Goal: Information Seeking & Learning: Find specific fact

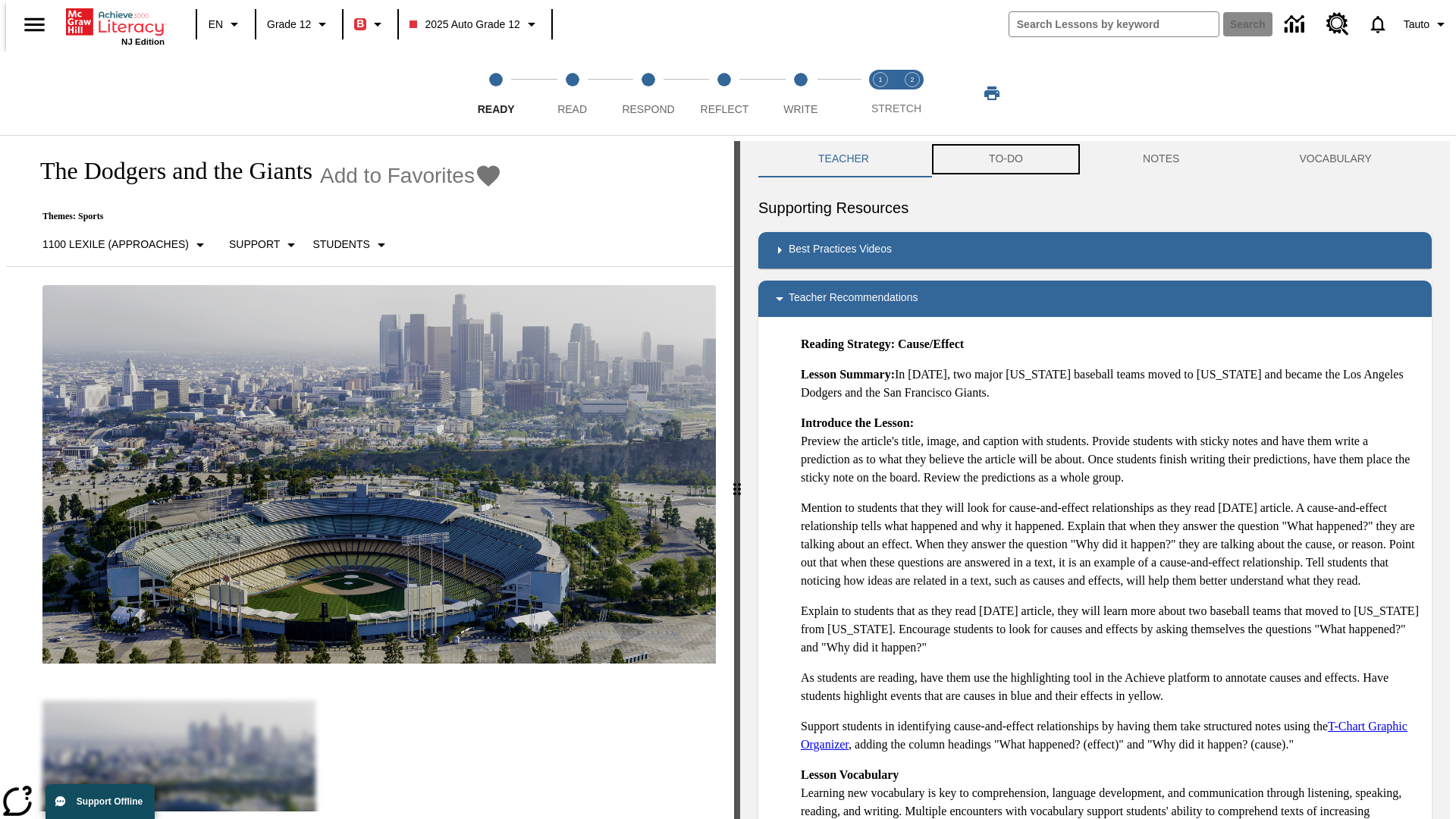
click at [1005, 159] on button "TO-DO" at bounding box center [1006, 159] width 154 height 36
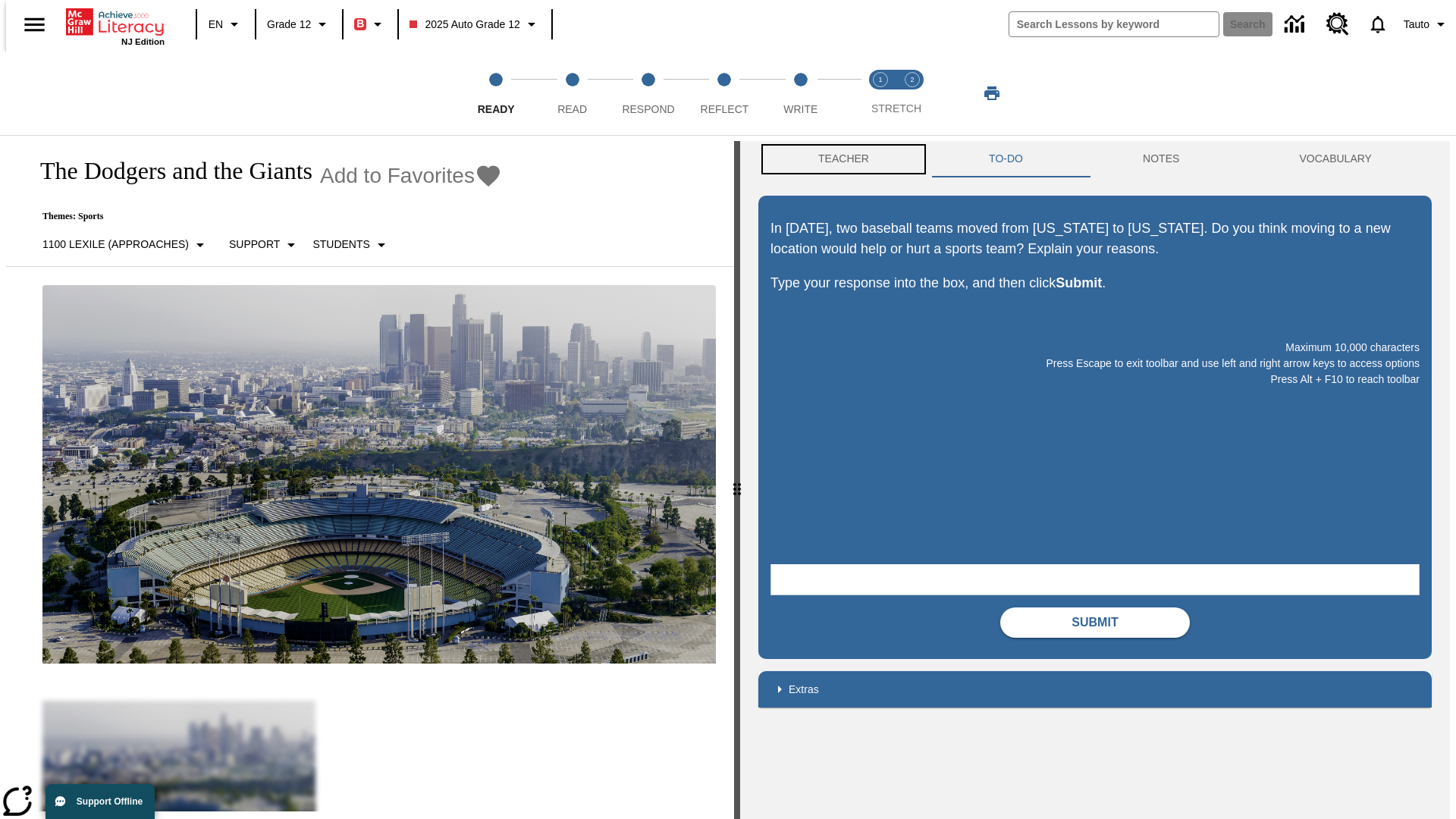
scroll to position [1, 0]
click at [839, 159] on button "Teacher" at bounding box center [843, 158] width 170 height 36
